Goal: Transaction & Acquisition: Purchase product/service

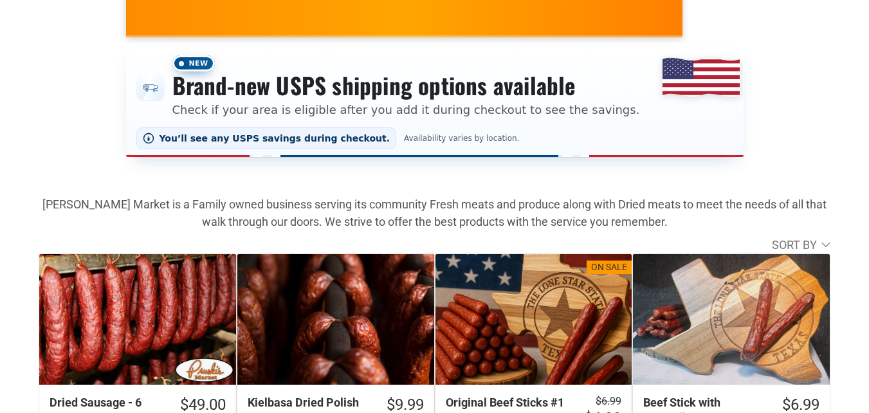
scroll to position [322, 0]
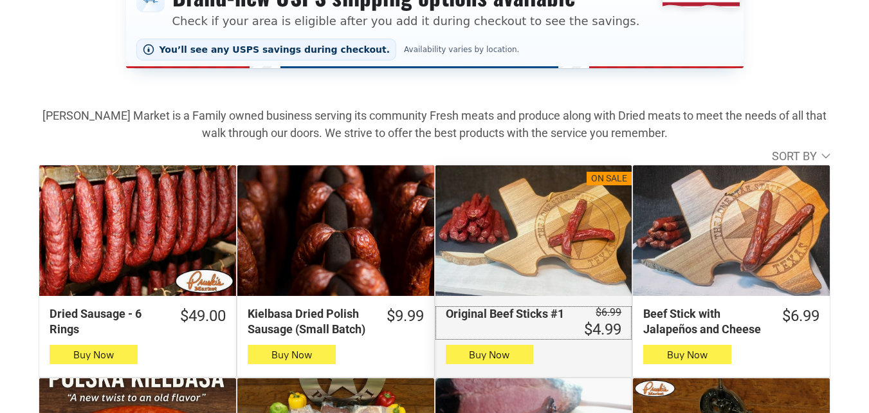
click at [512, 326] on link "was $6.99 Save 29% $4.99 Original Beef Sticks #1" at bounding box center [533, 322] width 197 height 33
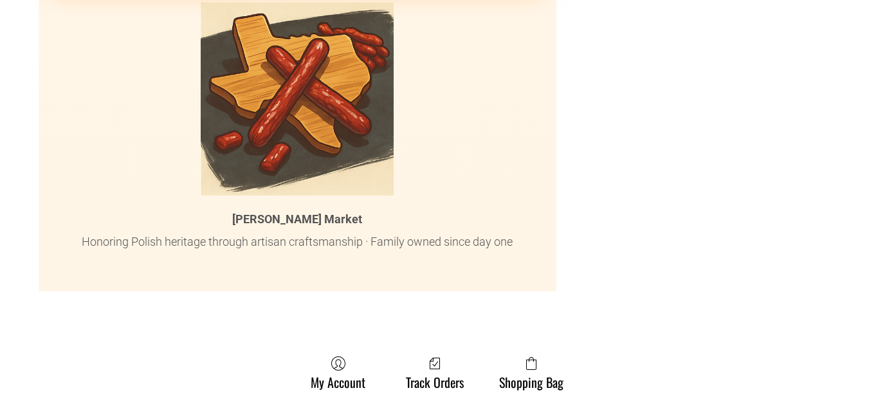
scroll to position [6367, 0]
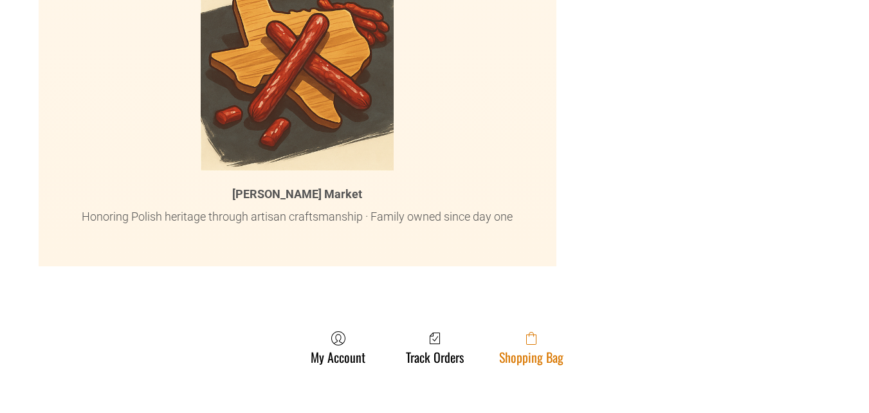
click at [505, 331] on link "Shopping Bag" at bounding box center [531, 348] width 77 height 34
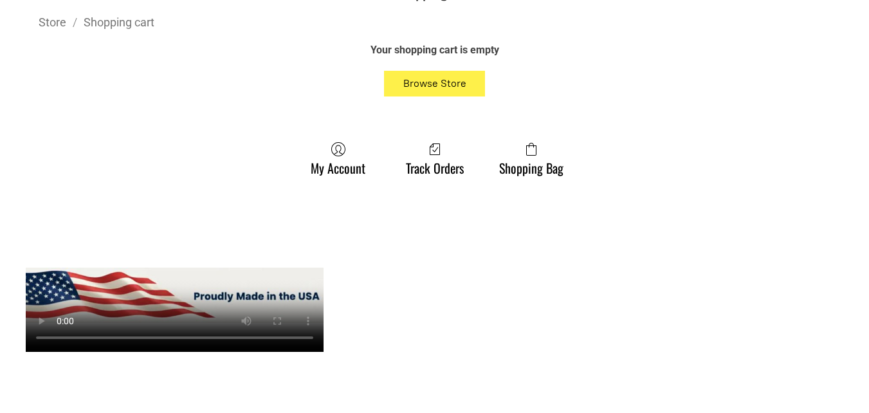
scroll to position [450, 0]
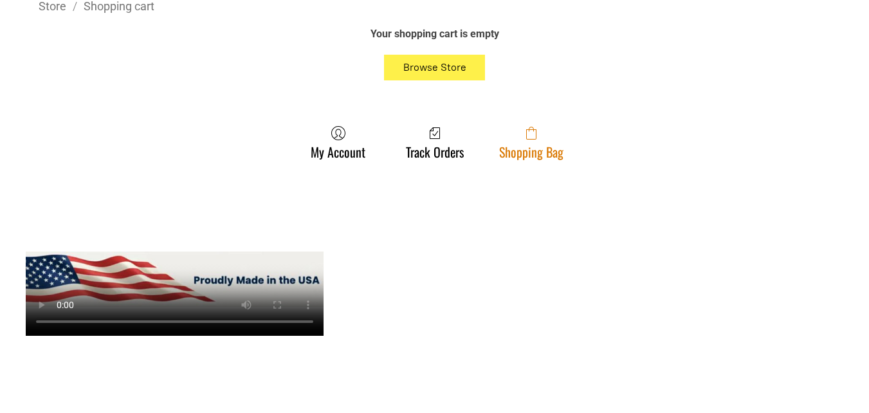
click at [565, 135] on link "Shopping Bag" at bounding box center [531, 142] width 77 height 34
click at [549, 158] on link "Shopping Bag" at bounding box center [531, 142] width 77 height 34
click at [551, 159] on link "Shopping Bag" at bounding box center [531, 142] width 77 height 34
